Goal: Task Accomplishment & Management: Use online tool/utility

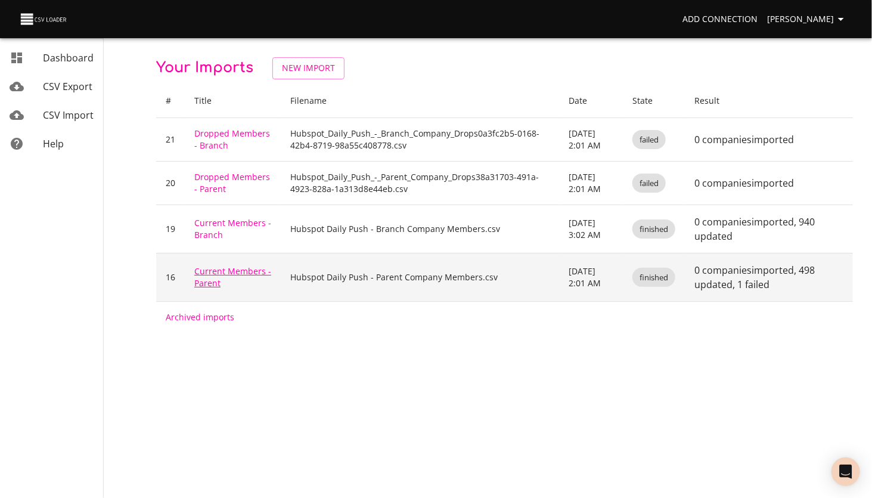
click at [210, 270] on link "Current Members - Parent" at bounding box center [232, 276] width 77 height 23
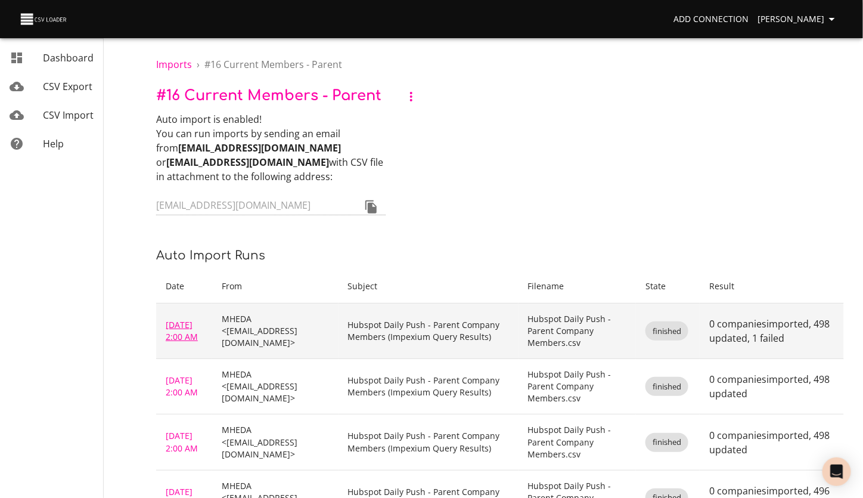
click at [173, 319] on link "[DATE] 2:00 AM" at bounding box center [182, 330] width 32 height 23
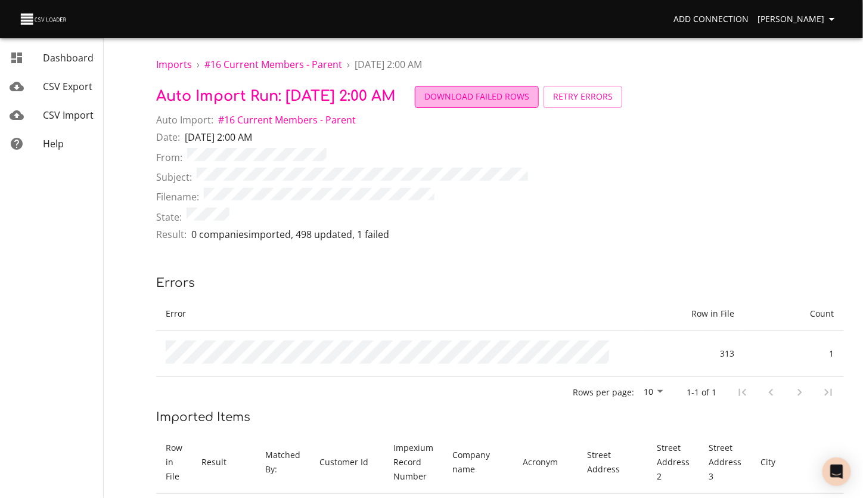
click at [510, 96] on span "Download Failed Rows" at bounding box center [476, 96] width 105 height 15
click at [489, 131] on div "Date: Sep 19, 2025 2:00 AM" at bounding box center [500, 139] width 688 height 18
click at [613, 98] on span "Retry Errors" at bounding box center [583, 96] width 60 height 15
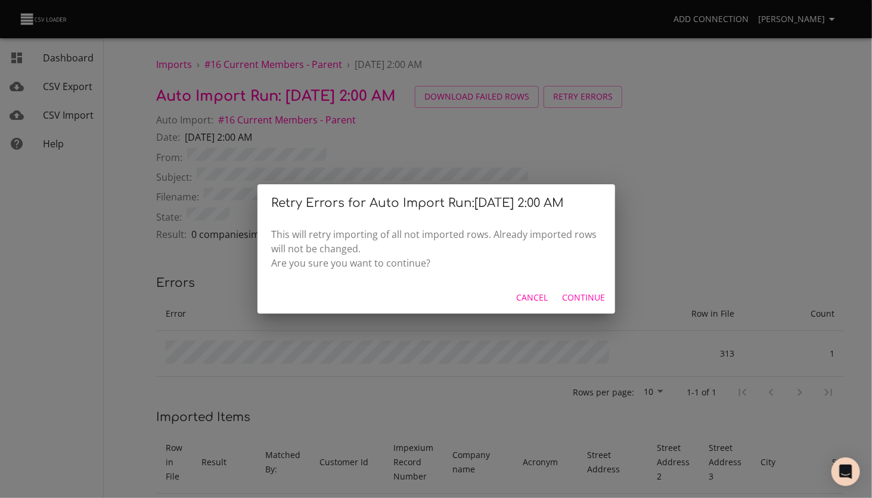
click at [582, 294] on span "Continue" at bounding box center [584, 297] width 43 height 15
